Goal: Task Accomplishment & Management: Use online tool/utility

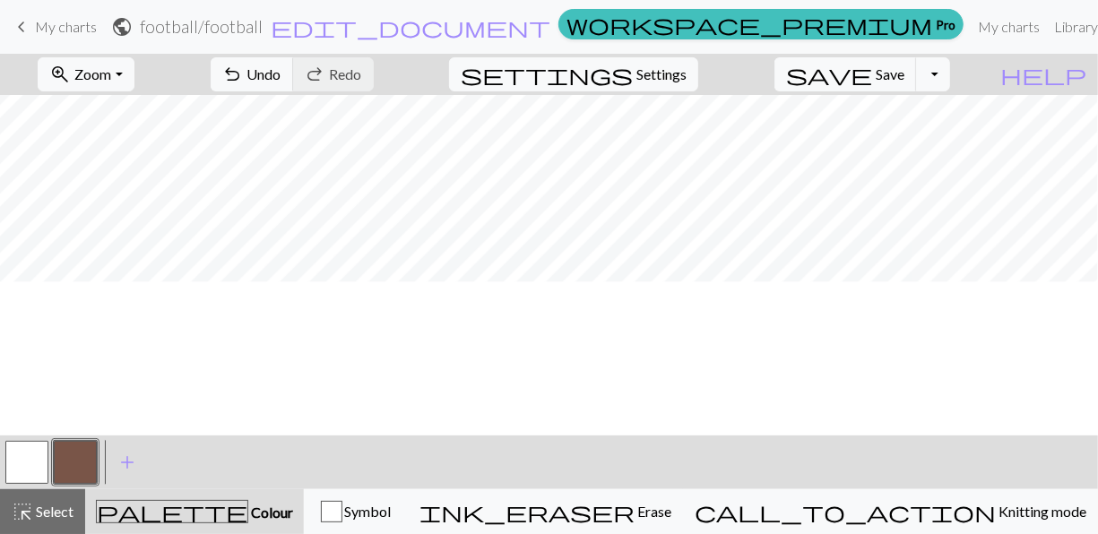
scroll to position [123, 0]
click at [116, 58] on button "zoom_in Zoom Zoom" at bounding box center [86, 74] width 96 height 34
click at [117, 213] on button "50%" at bounding box center [110, 214] width 142 height 29
click at [134, 72] on button "zoom_in Zoom Zoom" at bounding box center [86, 74] width 96 height 34
click at [144, 213] on button "50%" at bounding box center [110, 214] width 142 height 29
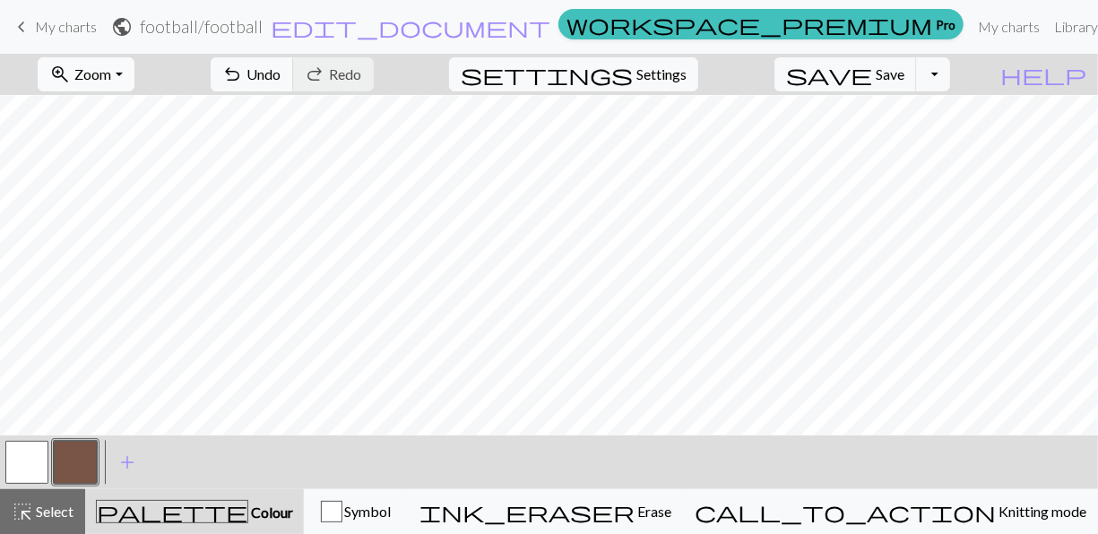
click at [134, 75] on button "zoom_in Zoom Zoom" at bounding box center [86, 74] width 96 height 34
click at [134, 79] on button "zoom_in Zoom Zoom" at bounding box center [86, 74] width 96 height 34
click at [135, 207] on button "50%" at bounding box center [110, 214] width 142 height 29
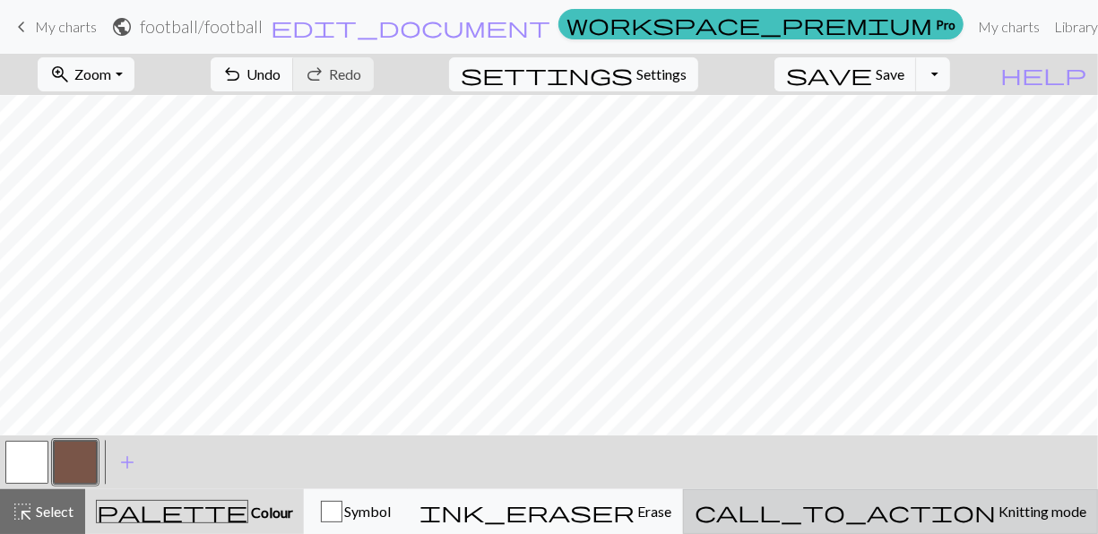
click at [996, 517] on span "Knitting mode" at bounding box center [1041, 511] width 91 height 17
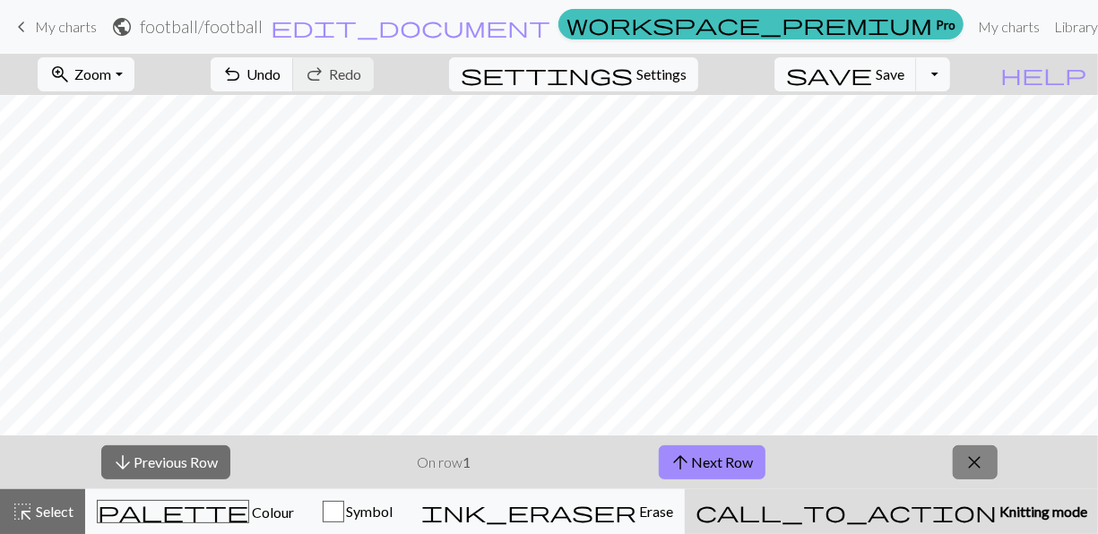
click at [974, 469] on span "close" at bounding box center [976, 462] width 22 height 25
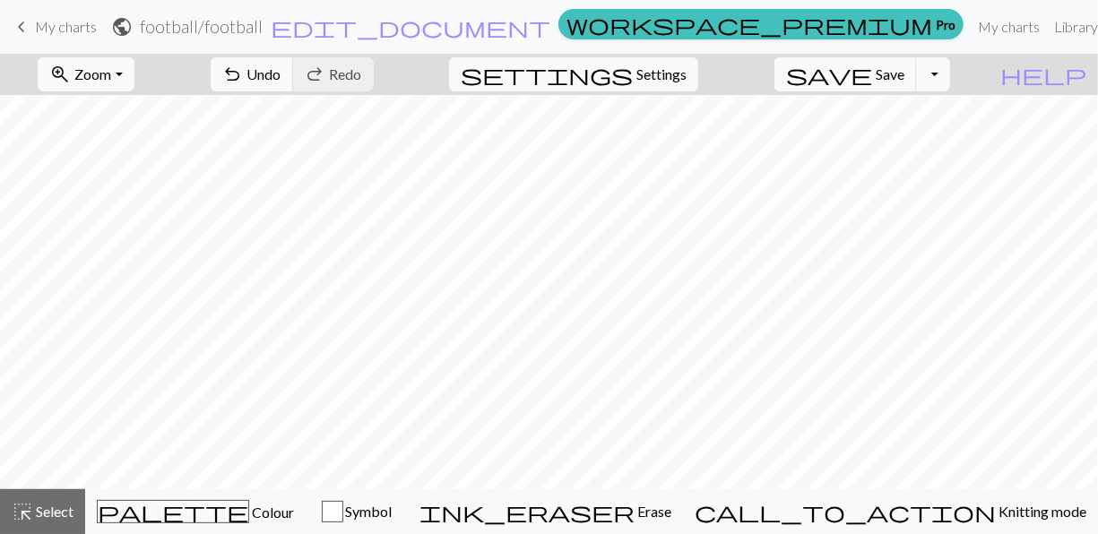
click at [134, 78] on button "zoom_in Zoom Zoom" at bounding box center [86, 74] width 96 height 34
click at [135, 222] on button "50%" at bounding box center [110, 214] width 142 height 29
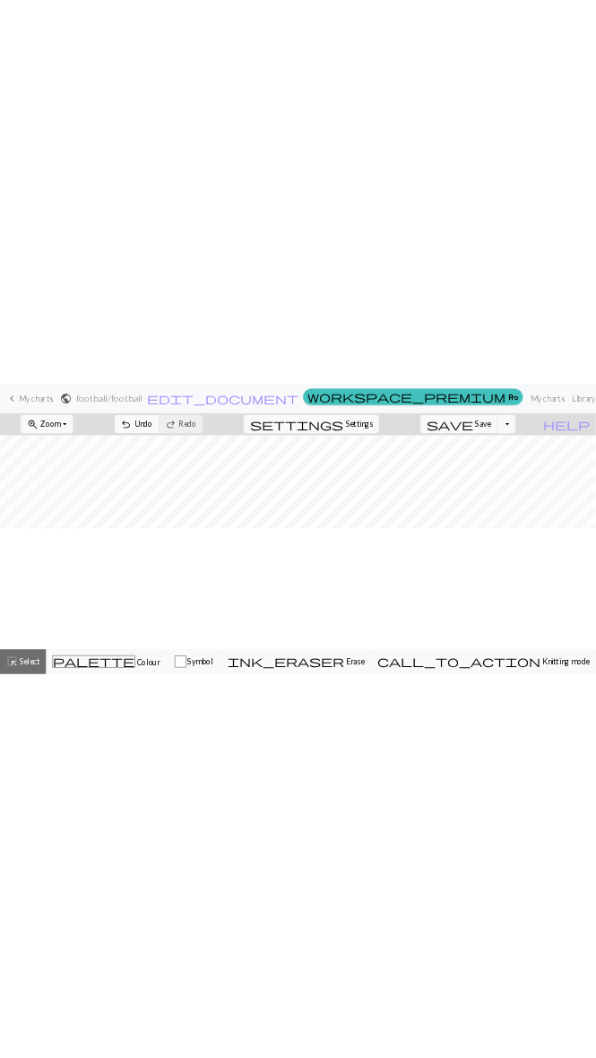
scroll to position [0, 0]
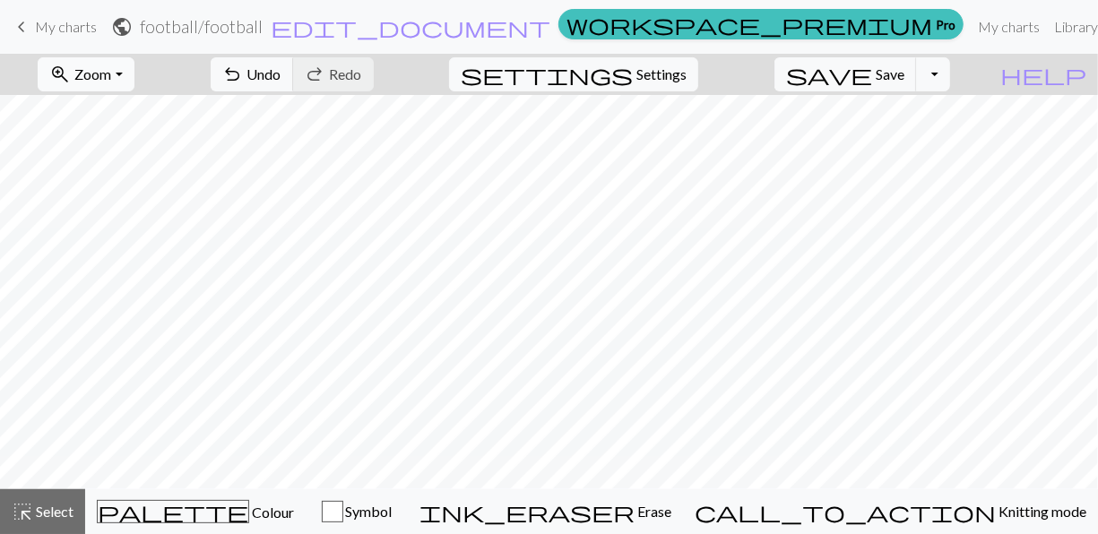
click at [134, 79] on button "zoom_in Zoom Zoom" at bounding box center [86, 74] width 96 height 34
click at [126, 229] on button "100%" at bounding box center [110, 243] width 142 height 29
click at [134, 90] on button "zoom_in Zoom Zoom" at bounding box center [86, 74] width 96 height 34
click at [124, 202] on button "50%" at bounding box center [110, 214] width 142 height 29
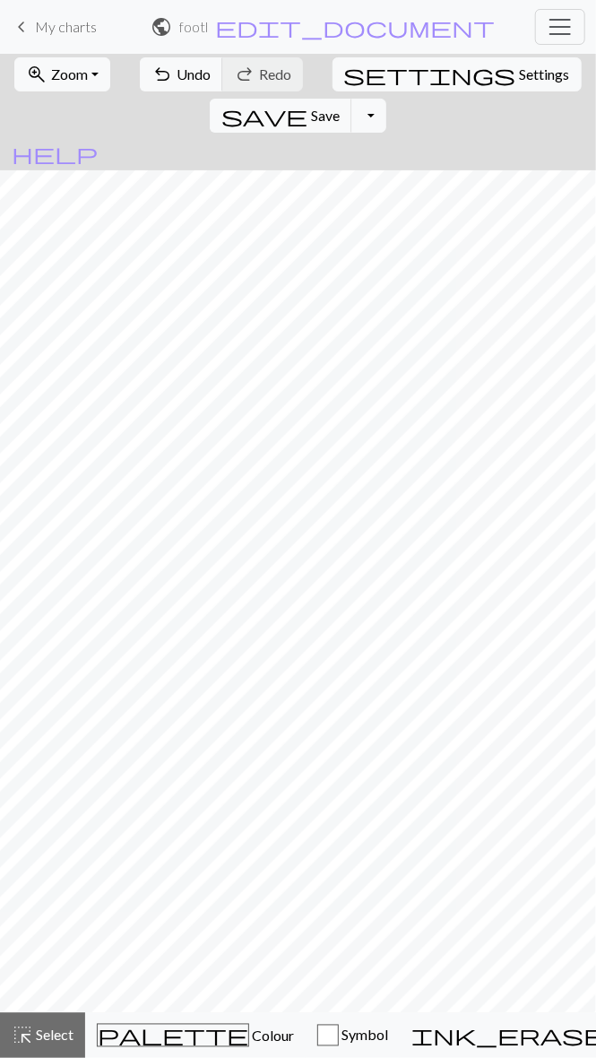
click at [23, 30] on span "keyboard_arrow_left" at bounding box center [22, 26] width 22 height 25
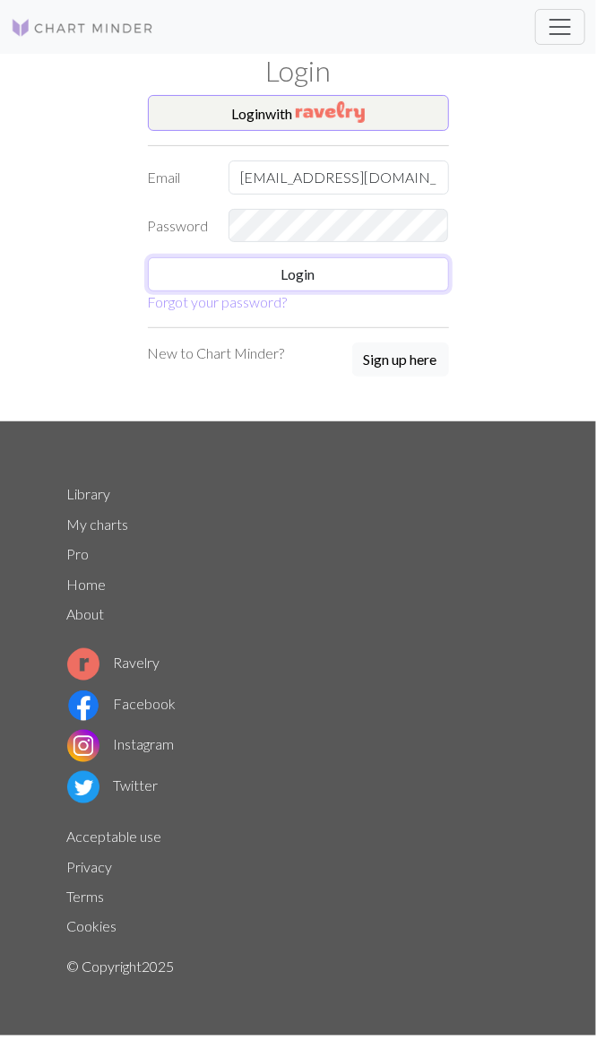
click at [388, 260] on button "Login" at bounding box center [298, 274] width 301 height 34
click at [379, 274] on button "Login" at bounding box center [298, 274] width 301 height 34
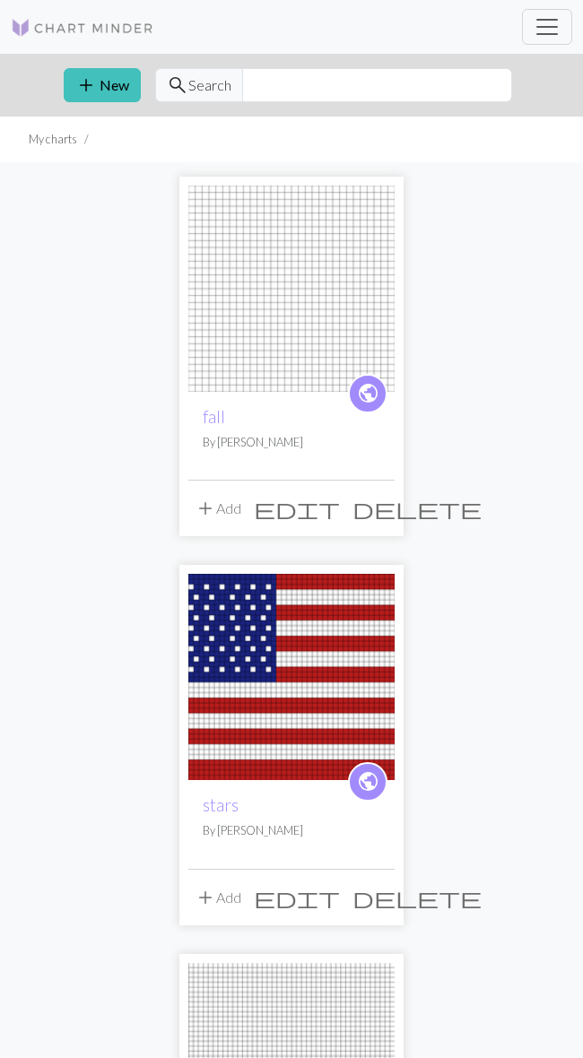
click at [94, 75] on span "add" at bounding box center [86, 85] width 22 height 25
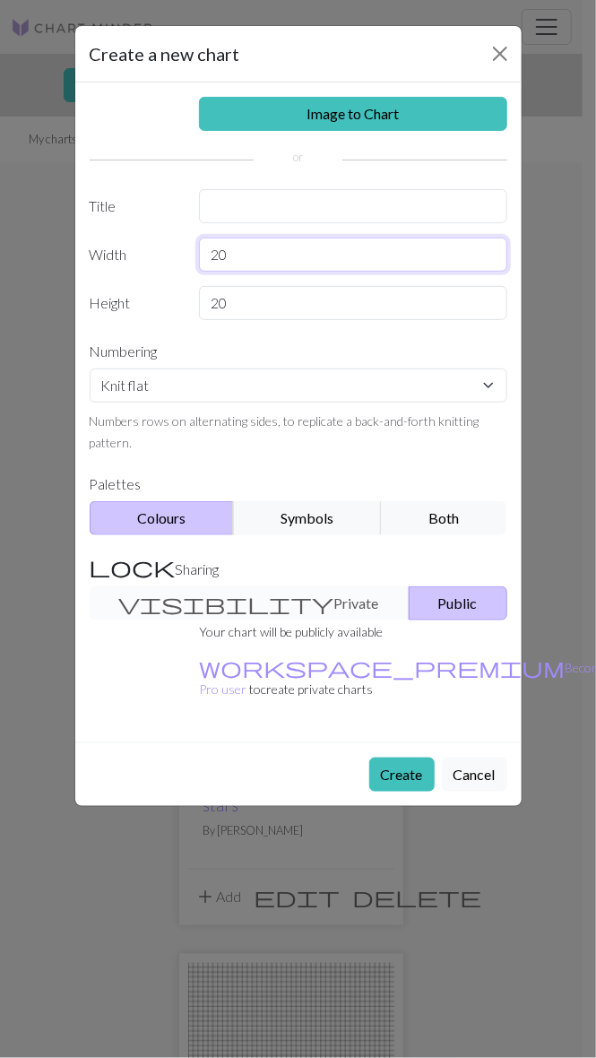
click at [332, 246] on input "20" at bounding box center [353, 255] width 308 height 34
type input "2"
type input "62"
click at [267, 305] on input "20" at bounding box center [353, 303] width 308 height 34
type input "2"
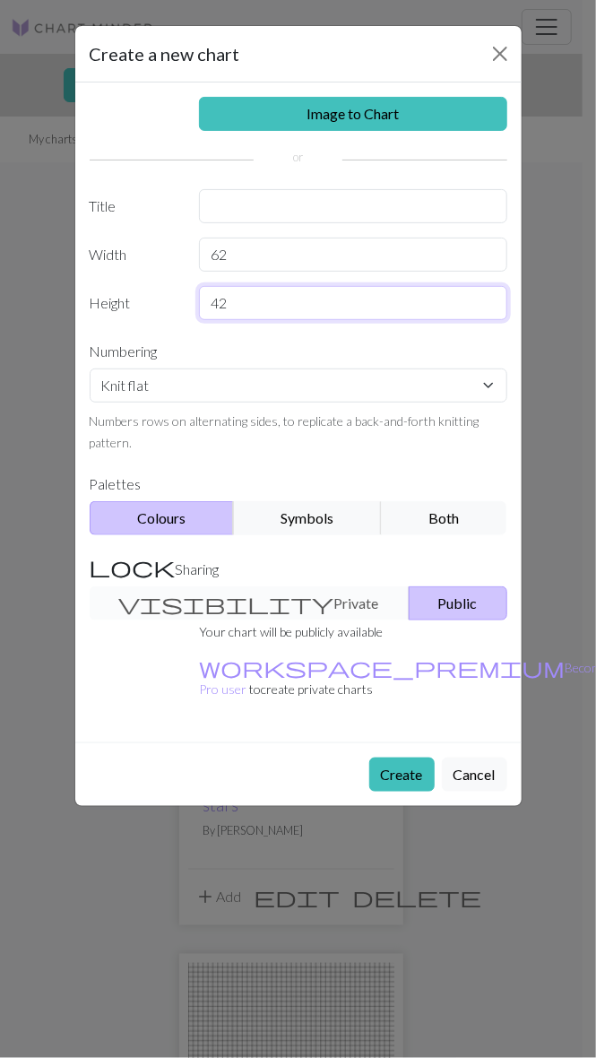
type input "42"
click at [420, 757] on button "Create" at bounding box center [401, 774] width 65 height 34
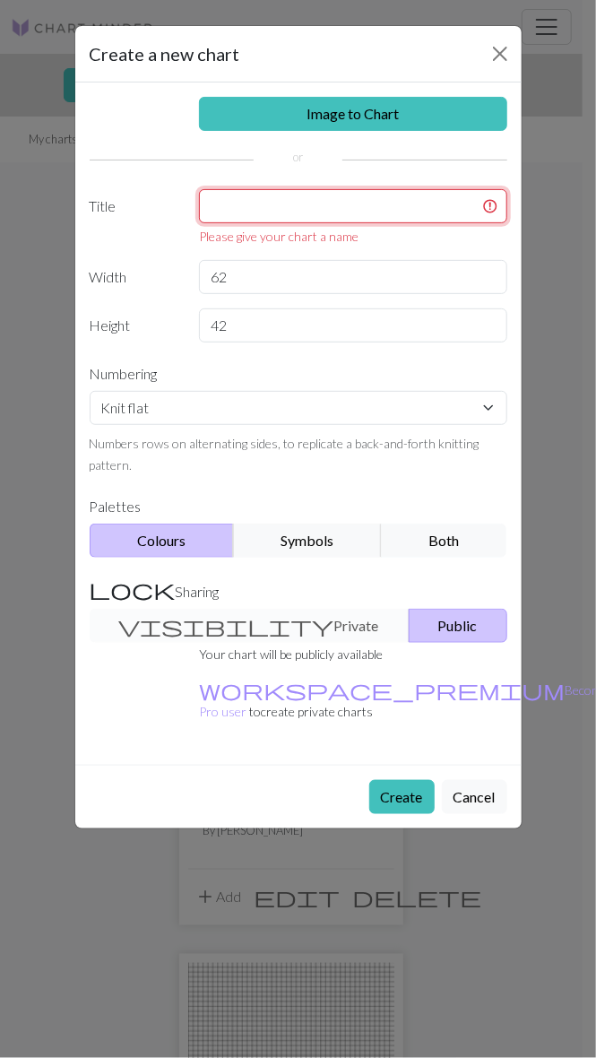
click at [411, 190] on input "text" at bounding box center [353, 206] width 308 height 34
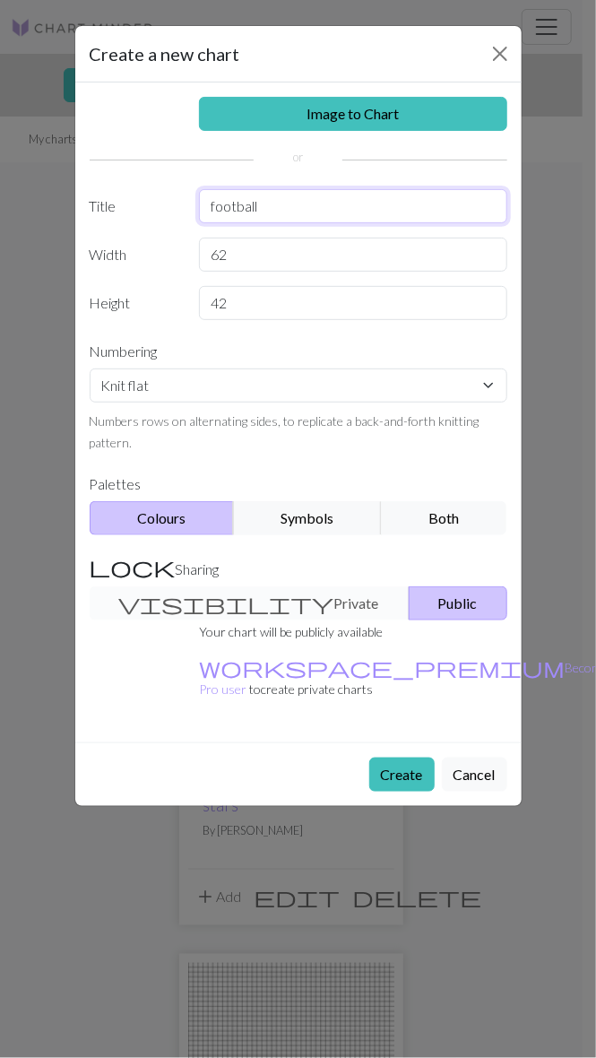
type input "football"
click at [411, 757] on button "Create" at bounding box center [401, 774] width 65 height 34
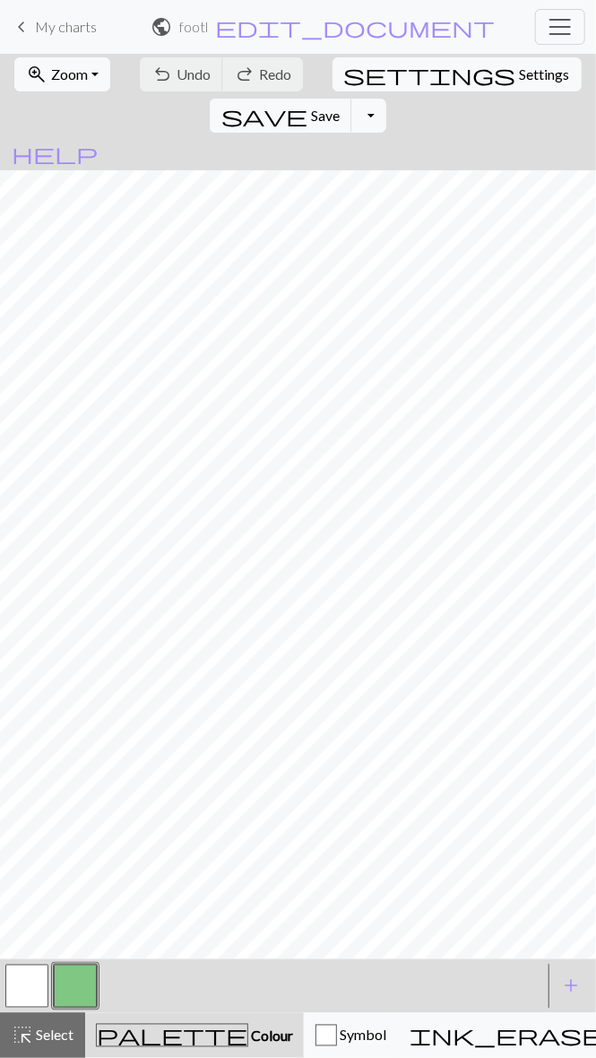
click at [79, 75] on span "Zoom" at bounding box center [69, 73] width 37 height 17
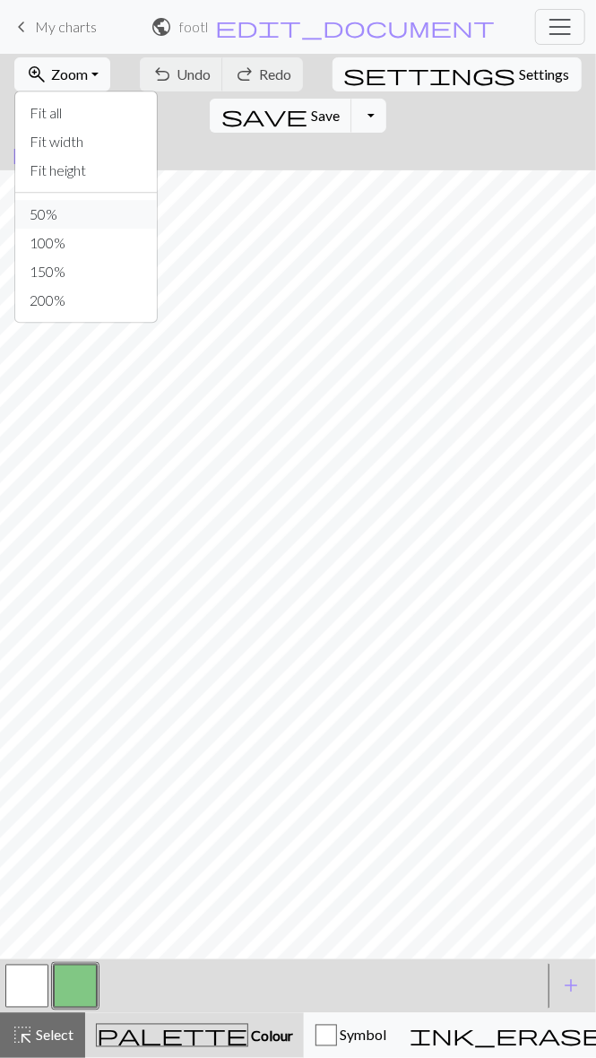
click at [90, 212] on button "50%" at bounding box center [86, 214] width 142 height 29
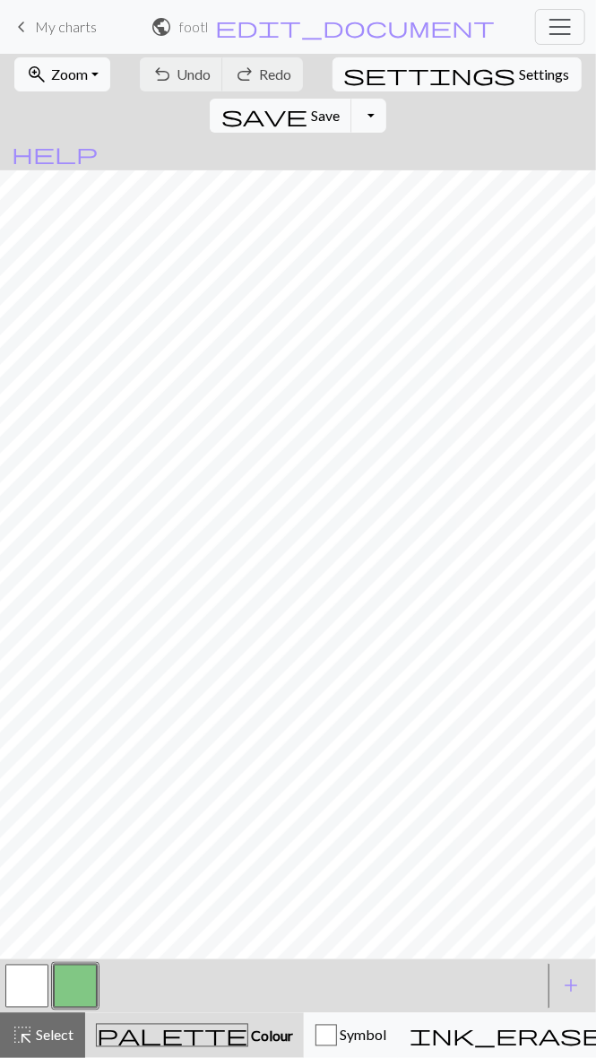
click at [68, 981] on button "button" at bounding box center [75, 986] width 43 height 43
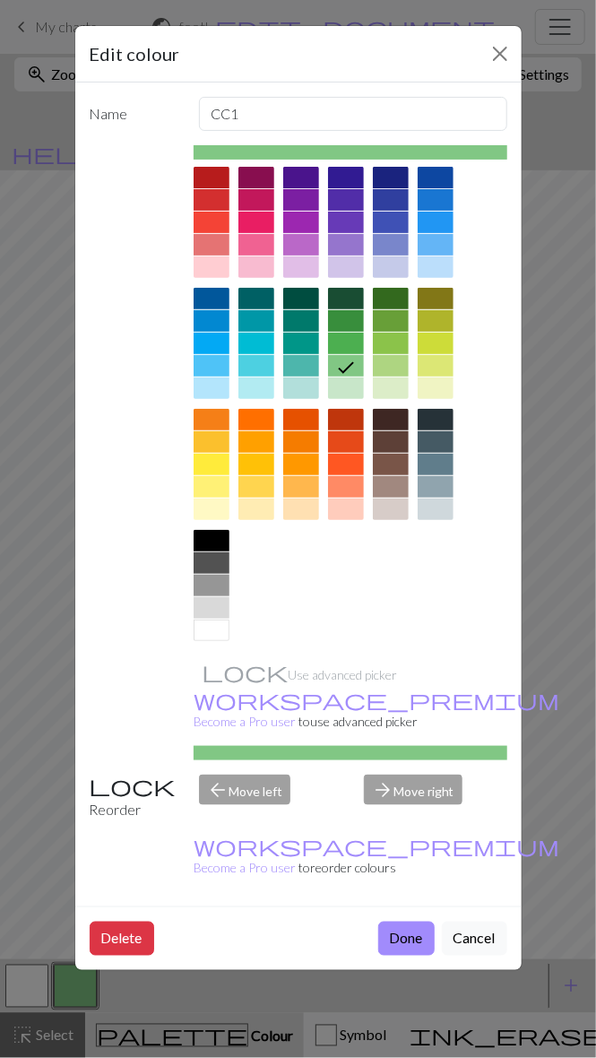
click at [373, 461] on div at bounding box center [391, 465] width 36 height 22
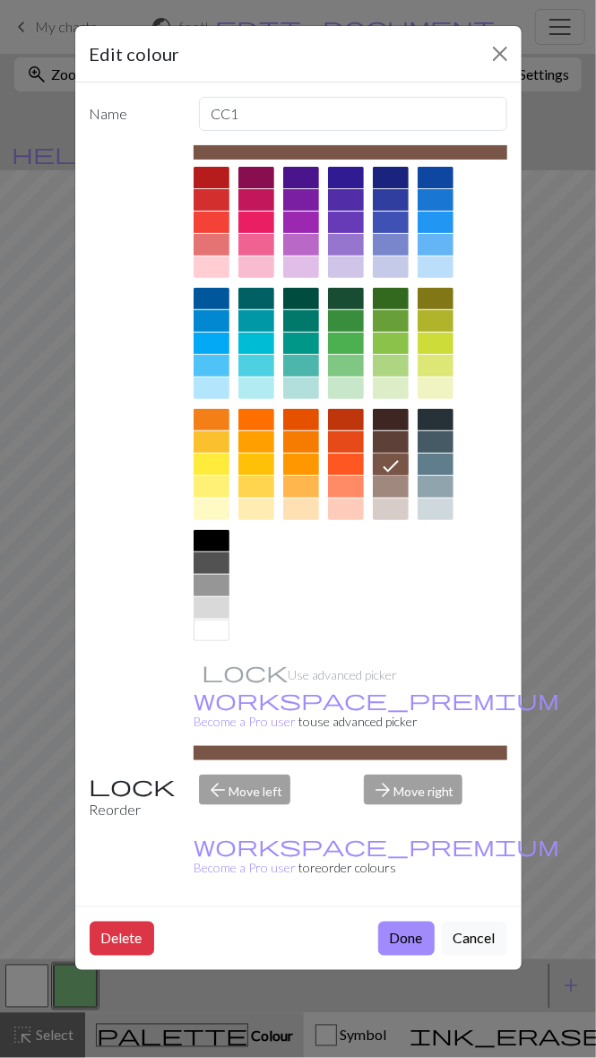
click at [373, 436] on div at bounding box center [391, 442] width 36 height 22
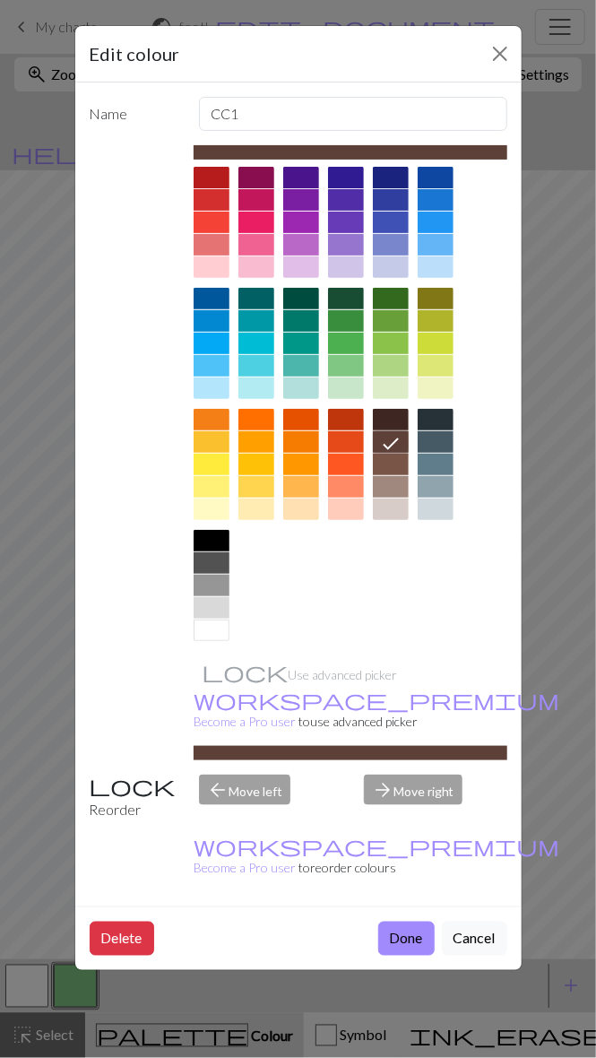
click at [373, 462] on div at bounding box center [391, 465] width 36 height 22
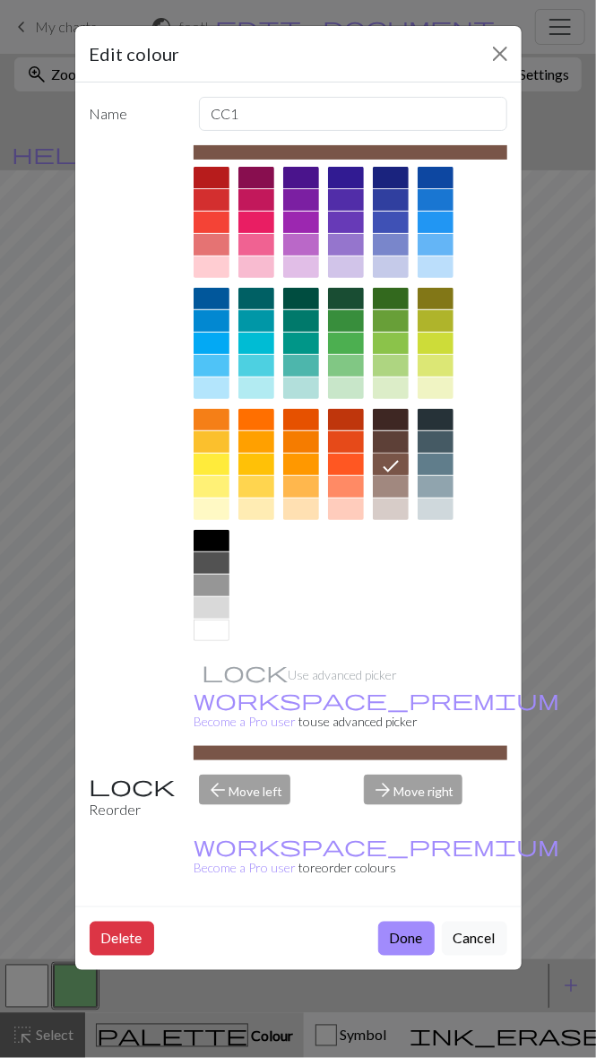
click at [407, 922] on button "Done" at bounding box center [406, 939] width 56 height 34
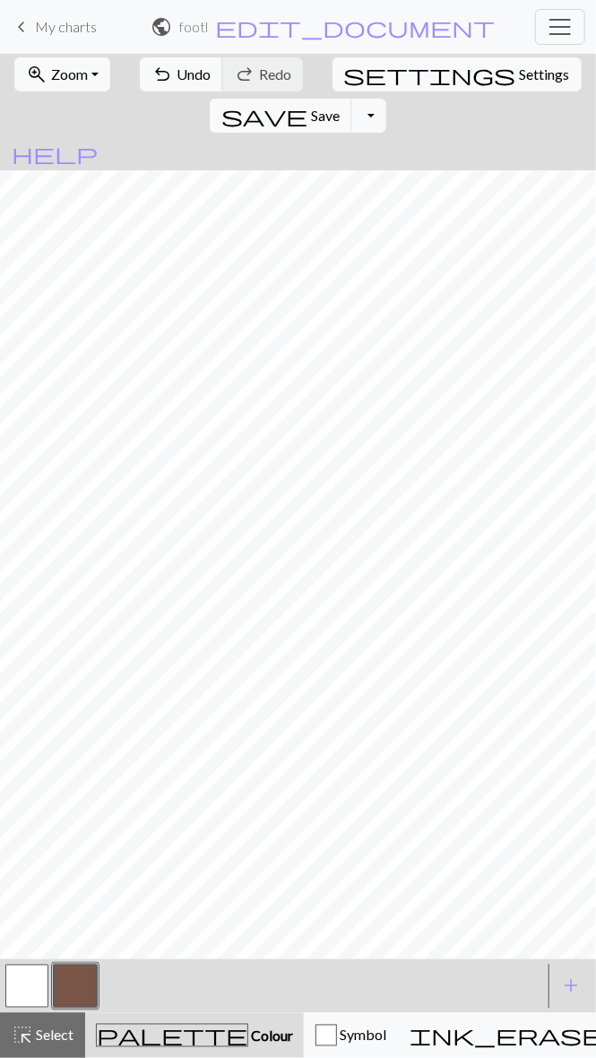
click at [70, 984] on button "button" at bounding box center [75, 986] width 43 height 43
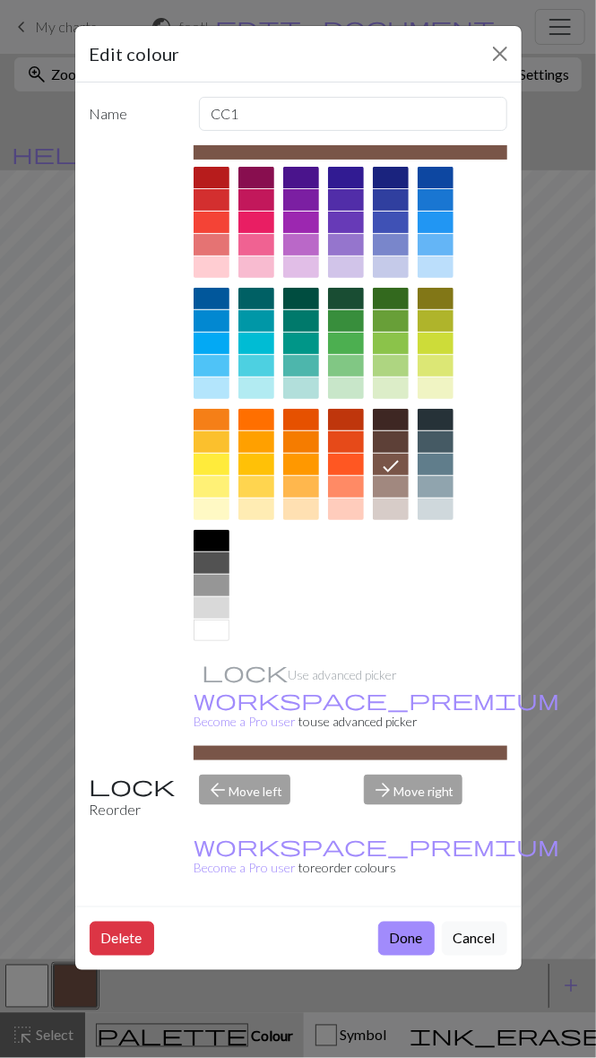
click at [91, 857] on div "Edit colour Name CC1 Use advanced picker workspace_premium Become a Pro user to…" at bounding box center [298, 529] width 596 height 1058
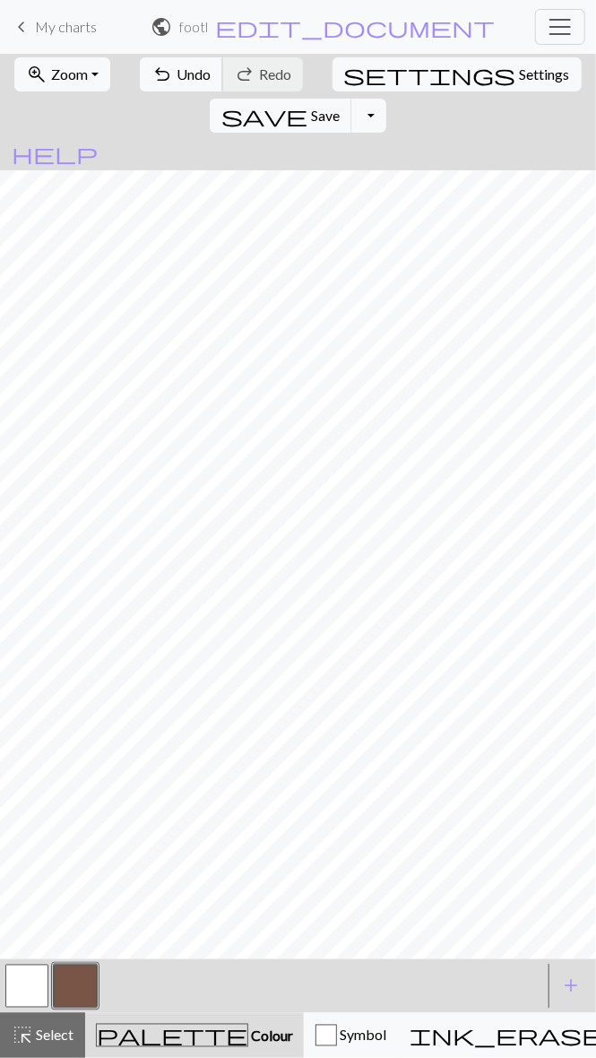
click at [177, 65] on span "Undo" at bounding box center [194, 73] width 34 height 17
click at [177, 76] on span "Undo" at bounding box center [194, 73] width 34 height 17
click at [151, 74] on span "undo" at bounding box center [162, 74] width 22 height 25
click at [143, 88] on button "undo Undo Undo" at bounding box center [181, 74] width 83 height 34
click at [177, 72] on span "Undo" at bounding box center [194, 73] width 34 height 17
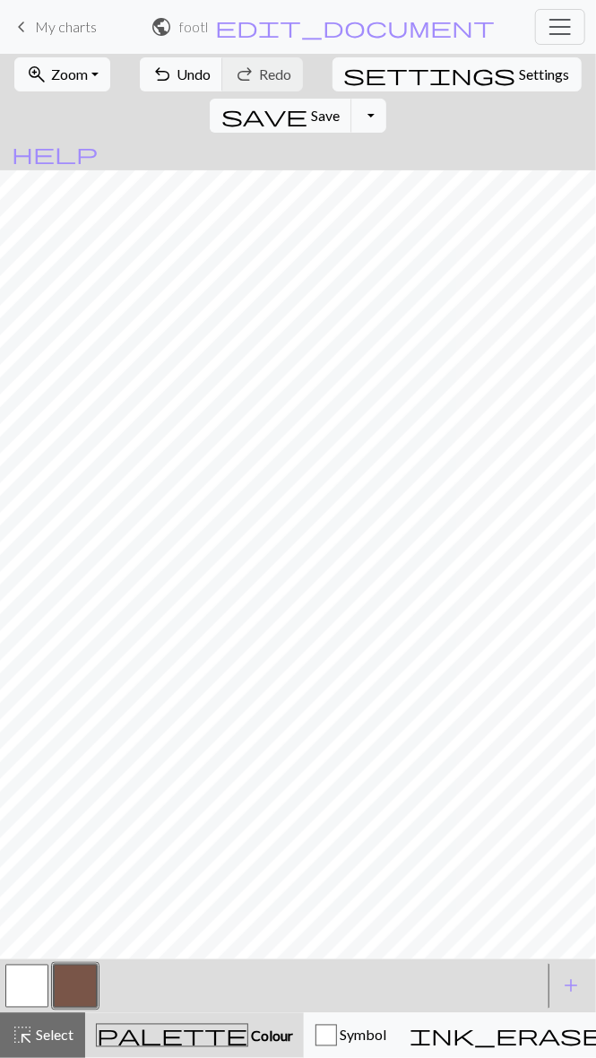
click at [29, 983] on button "button" at bounding box center [26, 986] width 43 height 43
